Goal: Task Accomplishment & Management: Complete application form

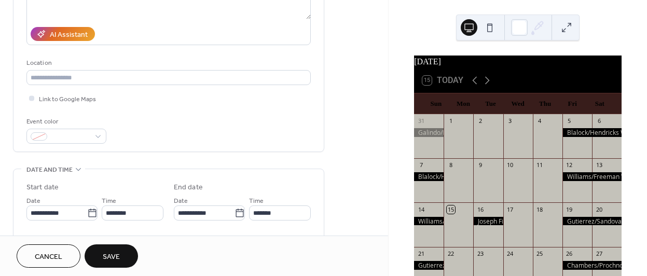
scroll to position [171, 0]
type input "**********"
click at [89, 211] on icon at bounding box center [92, 212] width 10 height 10
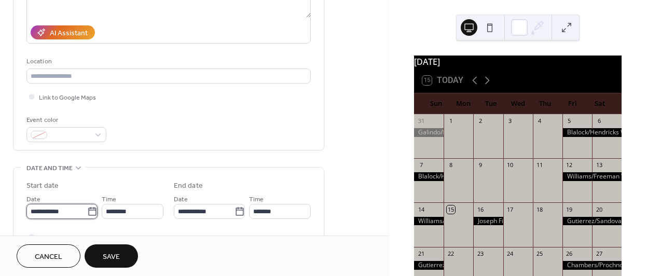
click at [87, 211] on input "**********" at bounding box center [56, 211] width 61 height 15
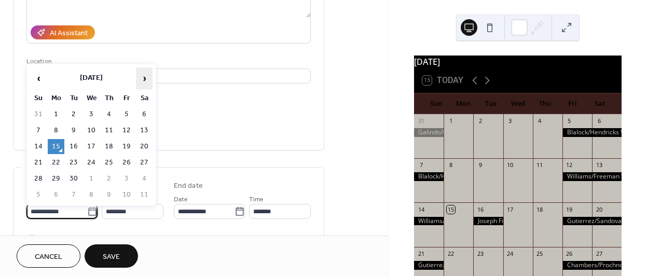
click at [146, 76] on span "›" at bounding box center [144, 78] width 16 height 21
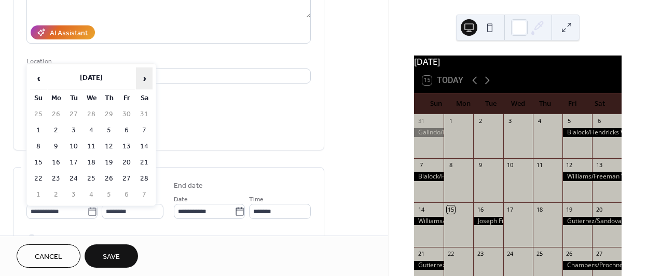
click at [146, 76] on span "›" at bounding box center [144, 78] width 16 height 21
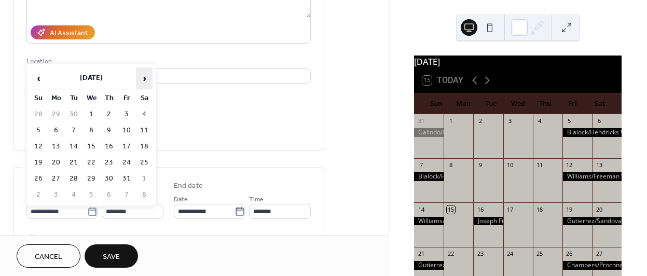
click at [146, 76] on span "›" at bounding box center [144, 78] width 16 height 21
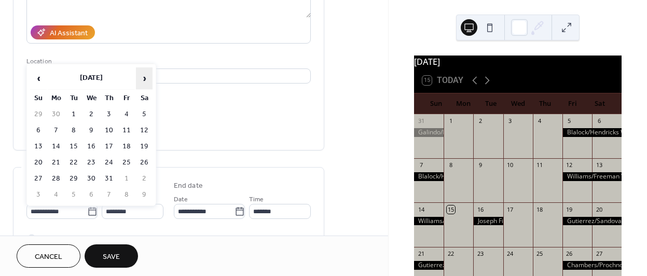
click at [146, 76] on span "›" at bounding box center [144, 78] width 16 height 21
click at [58, 143] on td "12" at bounding box center [56, 146] width 17 height 15
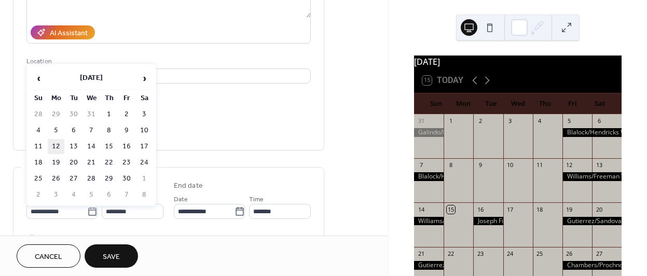
type input "**********"
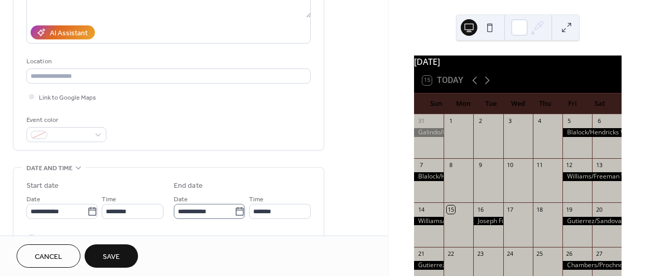
click at [235, 213] on icon at bounding box center [240, 212] width 10 height 10
click at [234, 213] on input "**********" at bounding box center [204, 211] width 61 height 15
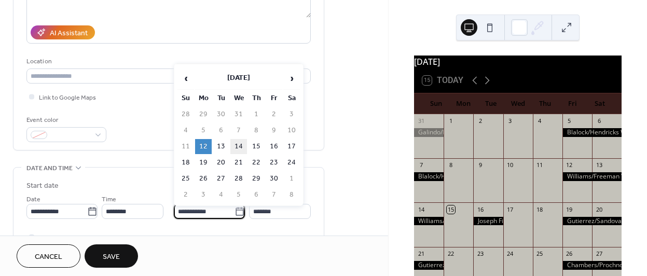
click at [240, 145] on td "14" at bounding box center [238, 146] width 17 height 15
type input "**********"
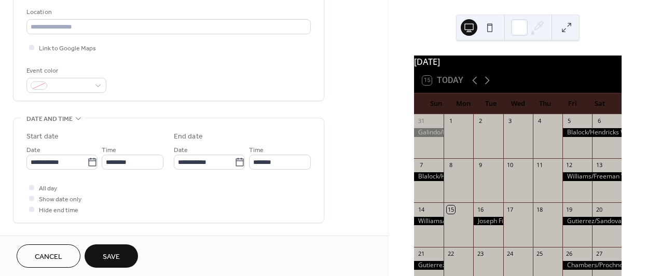
scroll to position [228, 0]
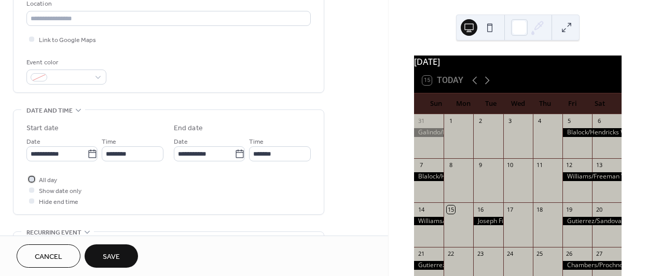
click at [31, 180] on div at bounding box center [31, 178] width 5 height 5
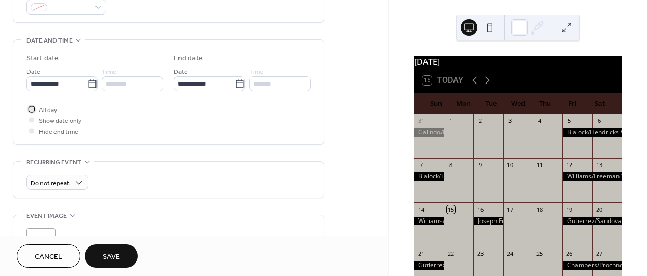
scroll to position [301, 0]
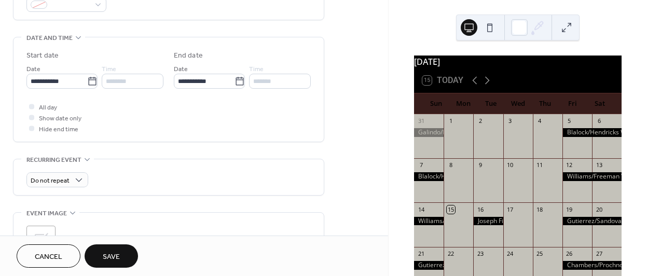
click at [113, 253] on span "Save" at bounding box center [111, 257] width 17 height 11
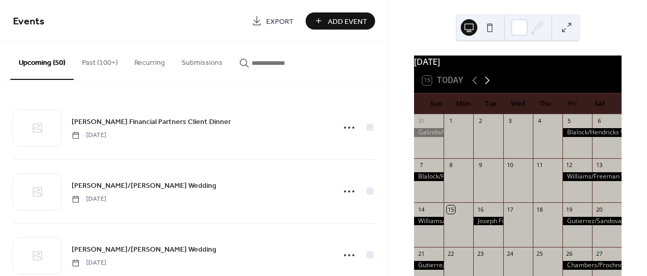
click at [487, 85] on icon at bounding box center [487, 81] width 5 height 8
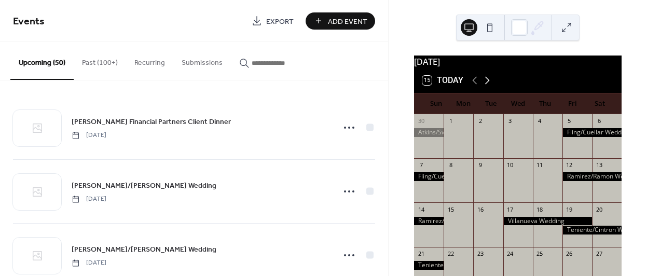
click at [487, 85] on icon at bounding box center [487, 81] width 5 height 8
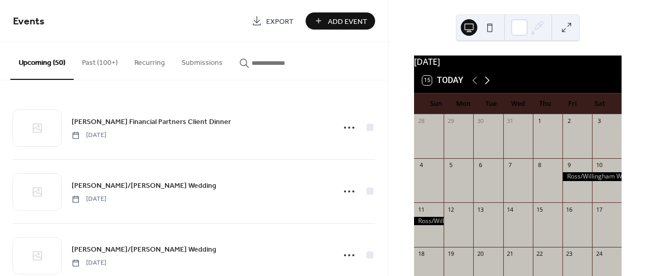
click at [487, 85] on icon at bounding box center [487, 81] width 5 height 8
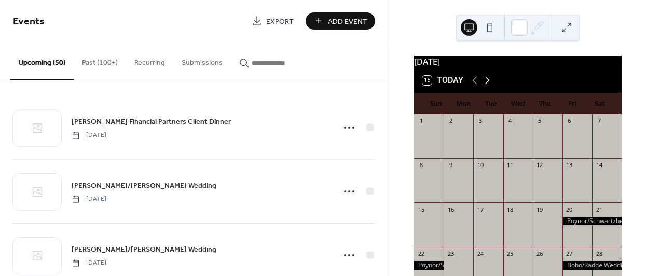
click at [487, 85] on icon at bounding box center [487, 81] width 5 height 8
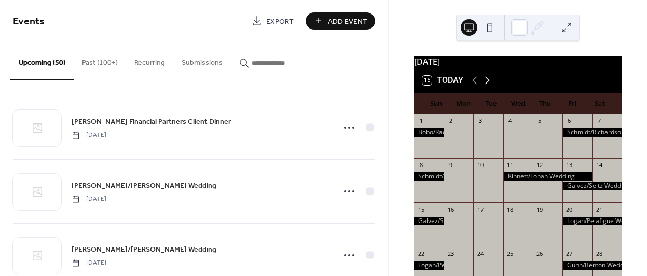
click at [487, 85] on icon at bounding box center [487, 81] width 5 height 8
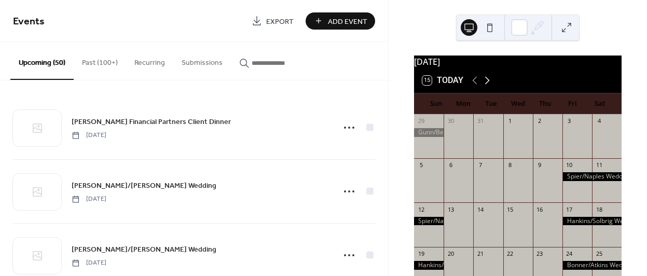
click at [487, 85] on icon at bounding box center [487, 81] width 5 height 8
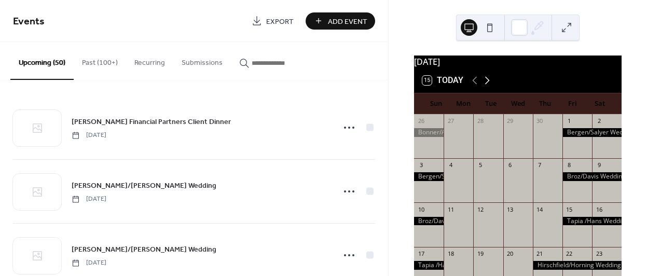
click at [487, 85] on icon at bounding box center [487, 81] width 5 height 8
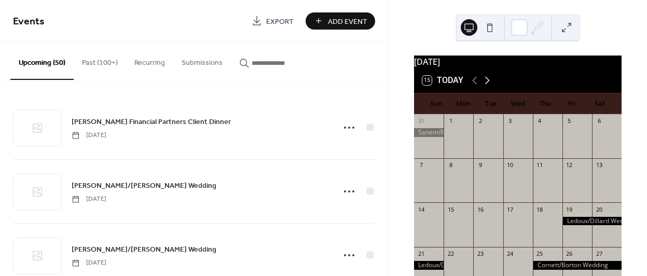
click at [487, 85] on icon at bounding box center [487, 81] width 5 height 8
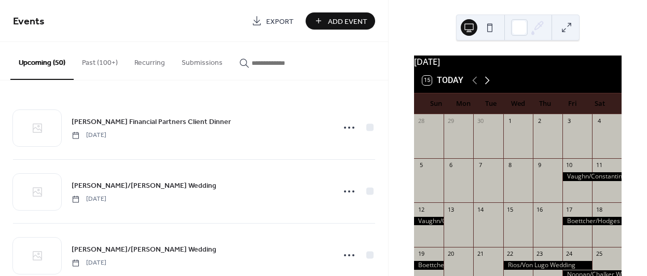
click at [487, 85] on icon at bounding box center [487, 81] width 5 height 8
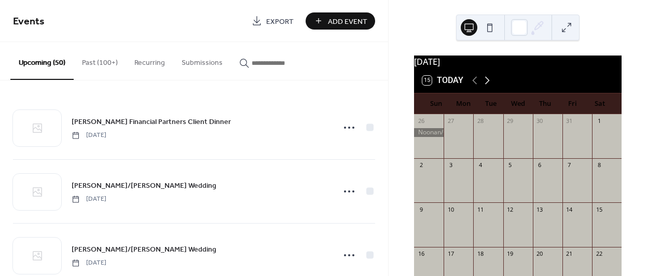
click at [487, 85] on icon at bounding box center [487, 81] width 5 height 8
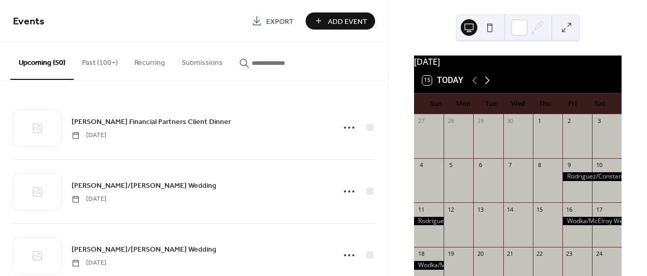
click at [487, 85] on icon at bounding box center [487, 81] width 5 height 8
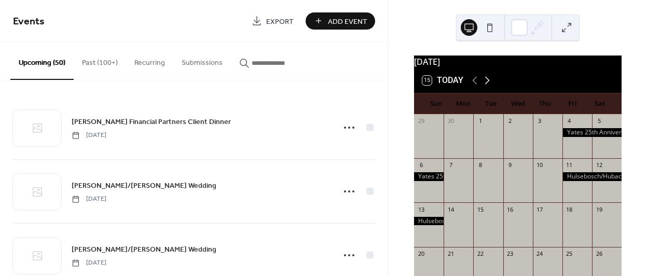
click at [487, 85] on icon at bounding box center [487, 81] width 5 height 8
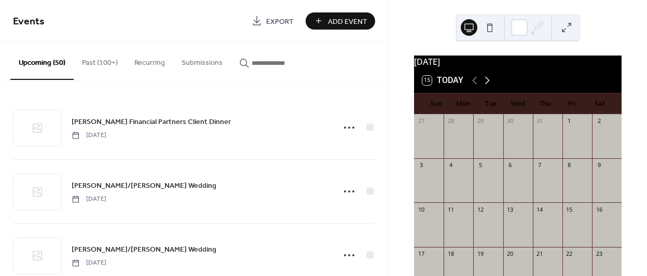
click at [487, 85] on icon at bounding box center [487, 81] width 5 height 8
